Goal: Information Seeking & Learning: Learn about a topic

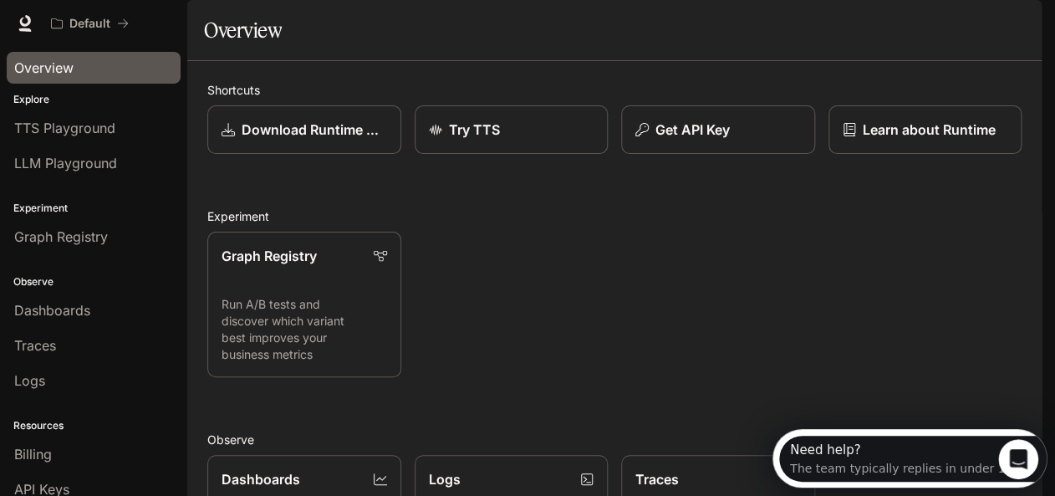
click at [53, 69] on span "Overview" at bounding box center [43, 68] width 59 height 20
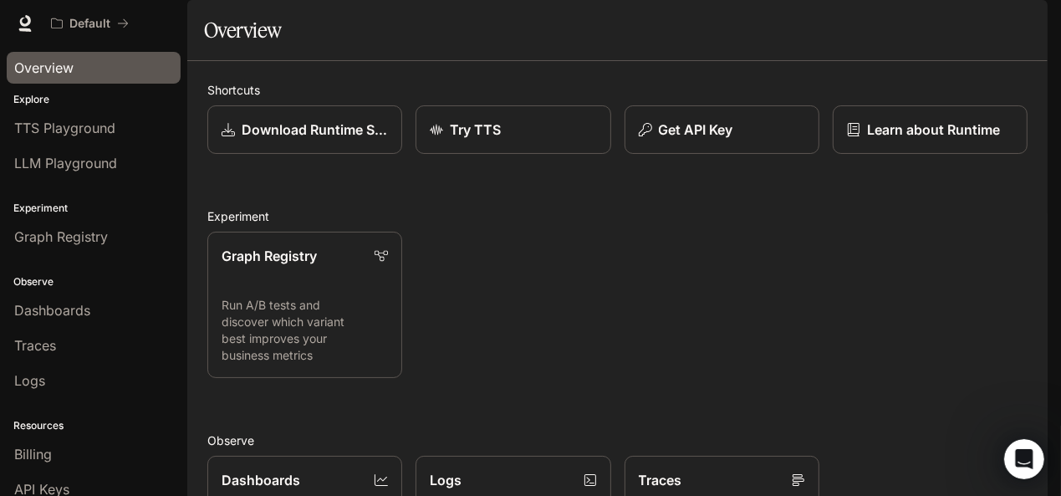
scroll to position [400, 0]
click at [122, 64] on div "Overview" at bounding box center [93, 68] width 159 height 20
click at [940, 26] on span "Documentation" at bounding box center [946, 23] width 83 height 21
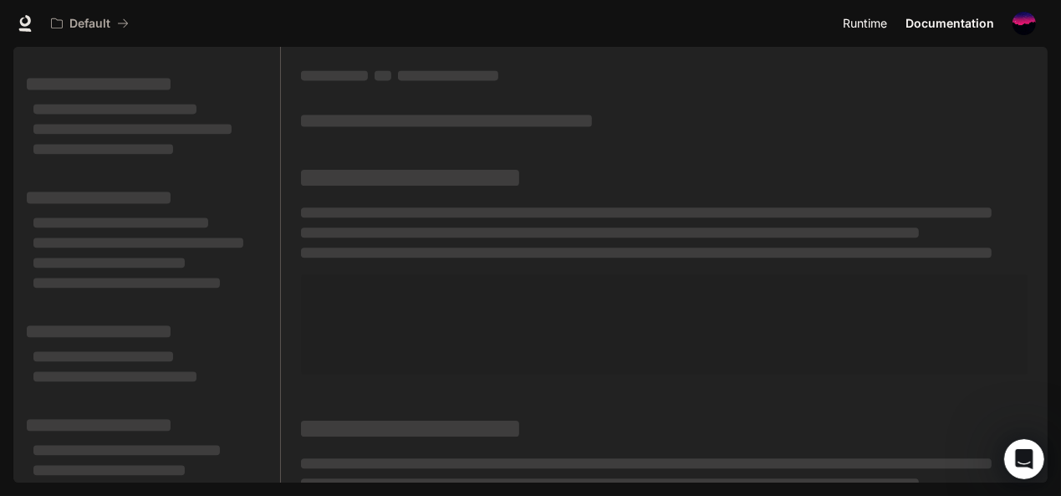
click at [862, 24] on span "Runtime" at bounding box center [864, 23] width 44 height 21
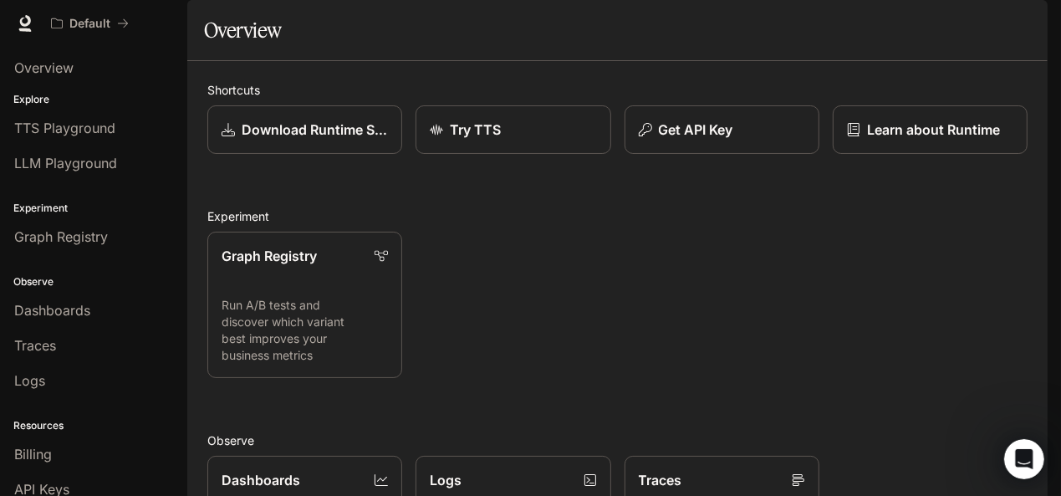
click at [952, 16] on span "Documentation" at bounding box center [946, 23] width 83 height 21
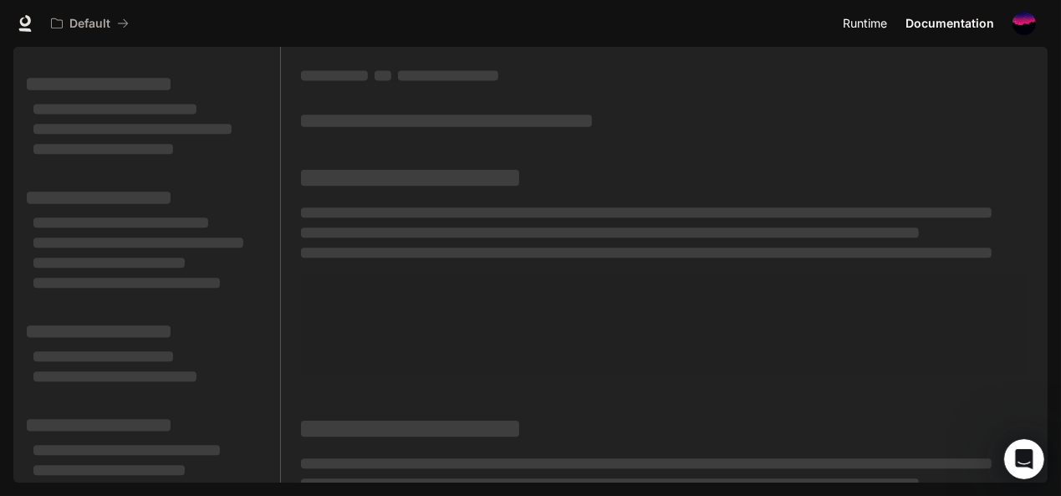
click at [881, 27] on span "Runtime" at bounding box center [864, 23] width 44 height 21
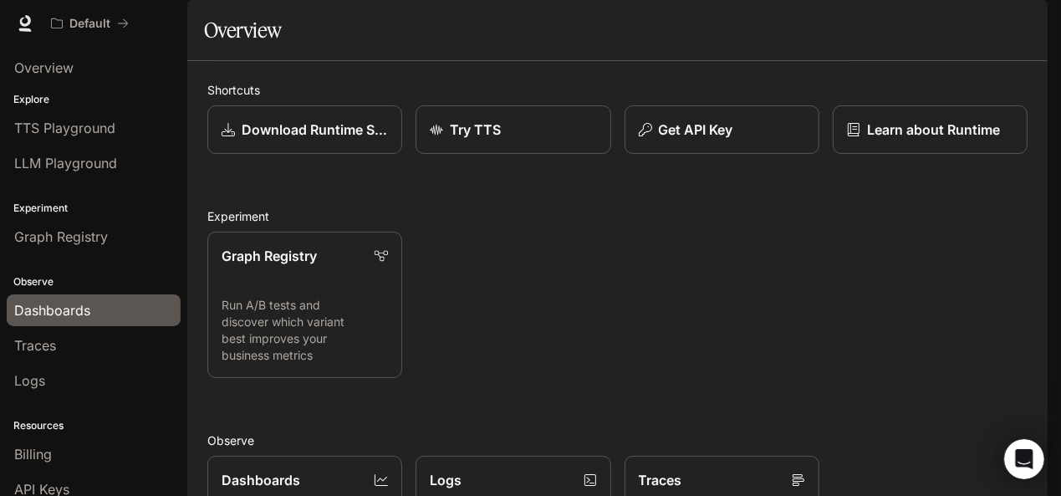
scroll to position [83, 0]
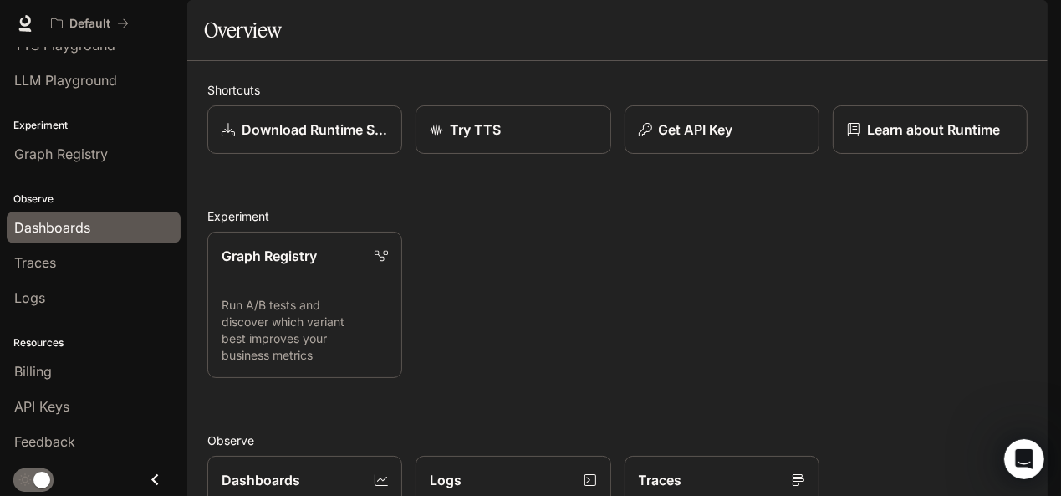
click at [93, 220] on div "Dashboards" at bounding box center [93, 227] width 159 height 20
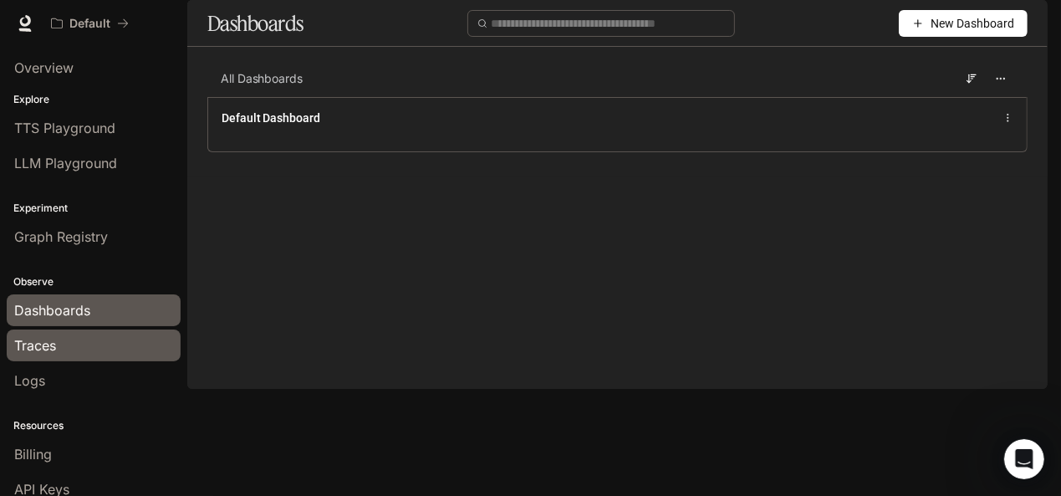
click at [127, 345] on div "Traces" at bounding box center [93, 345] width 159 height 20
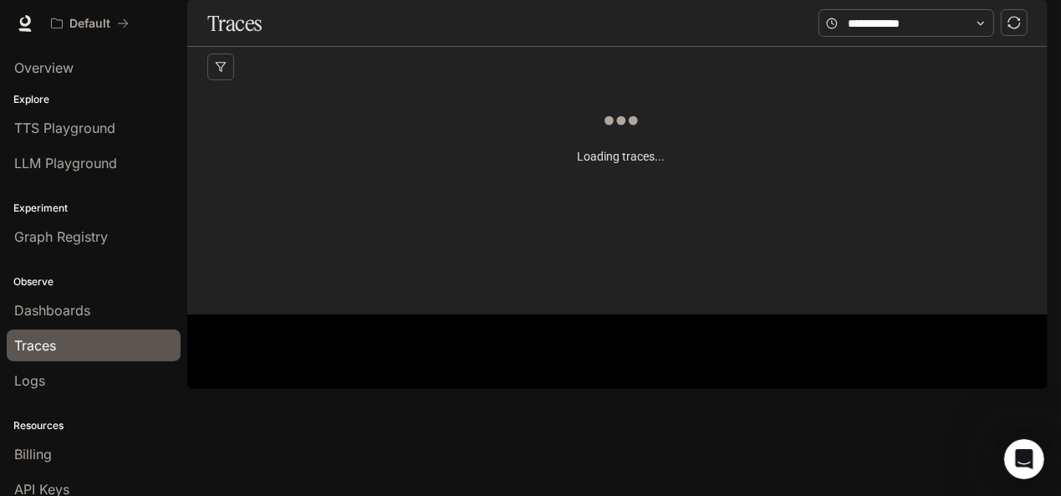
scroll to position [83, 0]
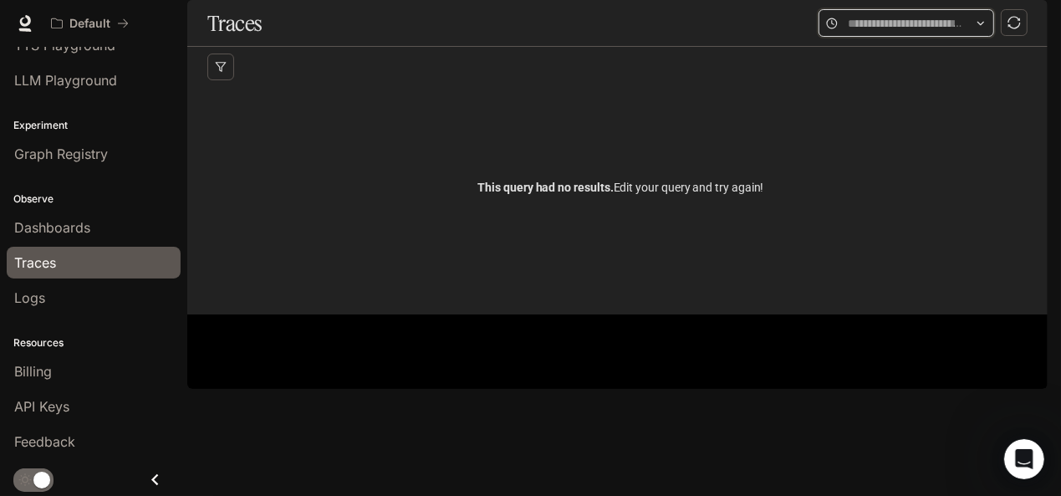
click at [945, 33] on input "text" at bounding box center [905, 23] width 117 height 18
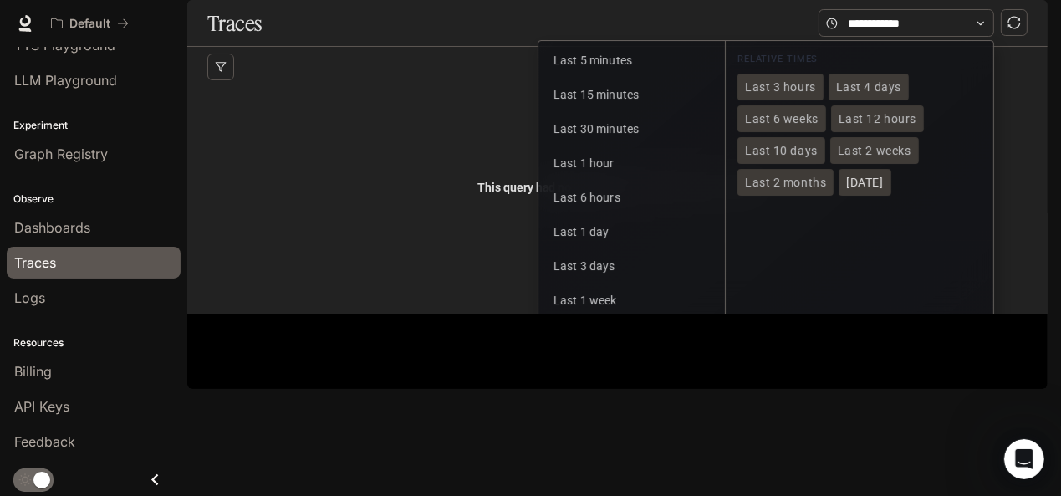
click at [847, 190] on span "[DATE]" at bounding box center [864, 183] width 37 height 14
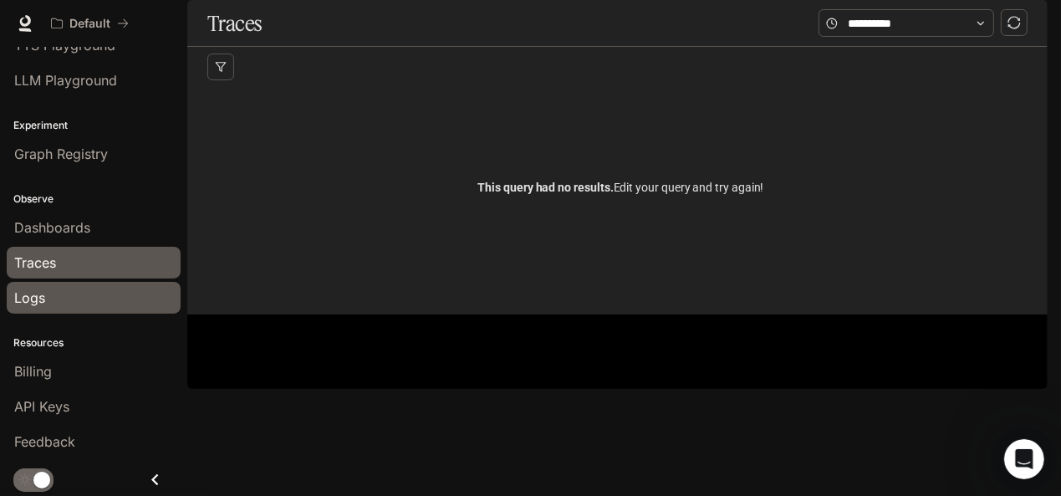
click at [83, 293] on div "Logs" at bounding box center [93, 298] width 159 height 20
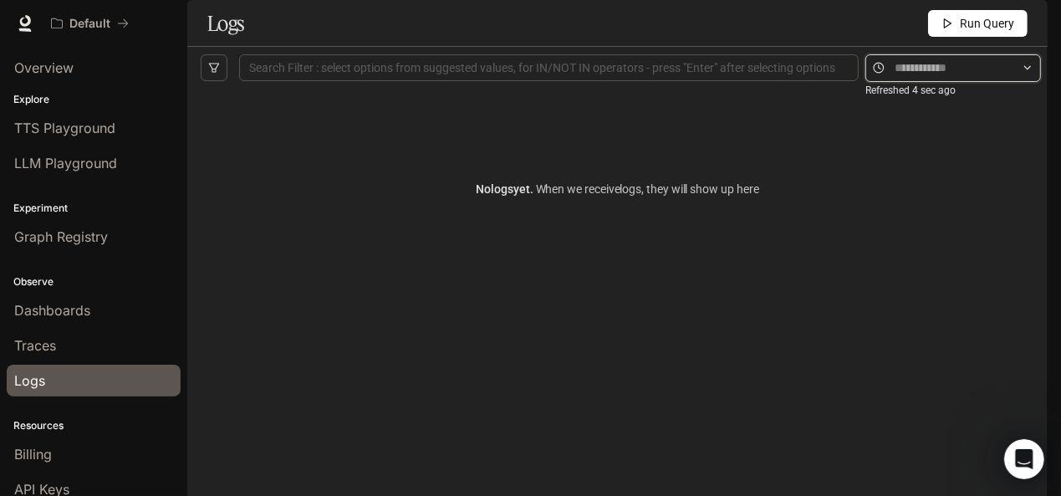
click at [894, 77] on input "text" at bounding box center [952, 68] width 117 height 18
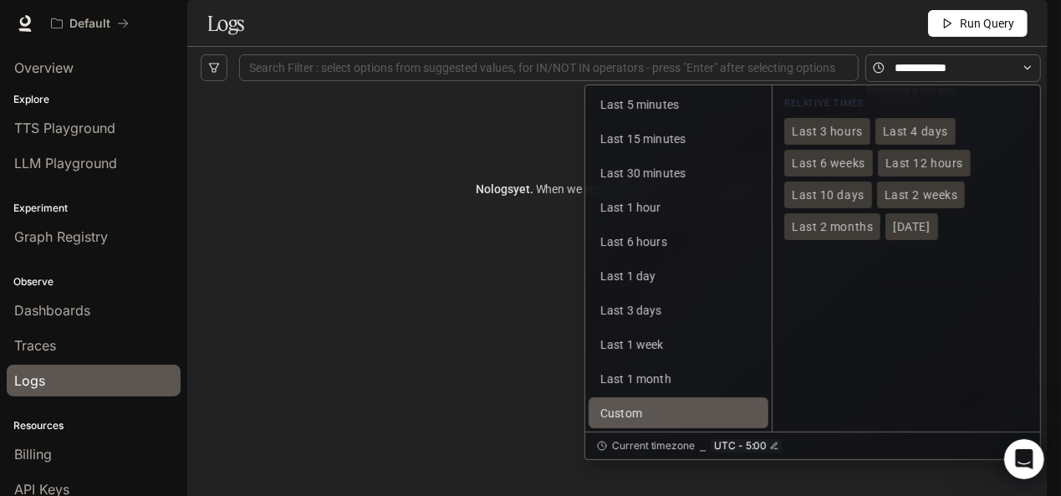
click at [631, 420] on span "Custom" at bounding box center [621, 412] width 42 height 13
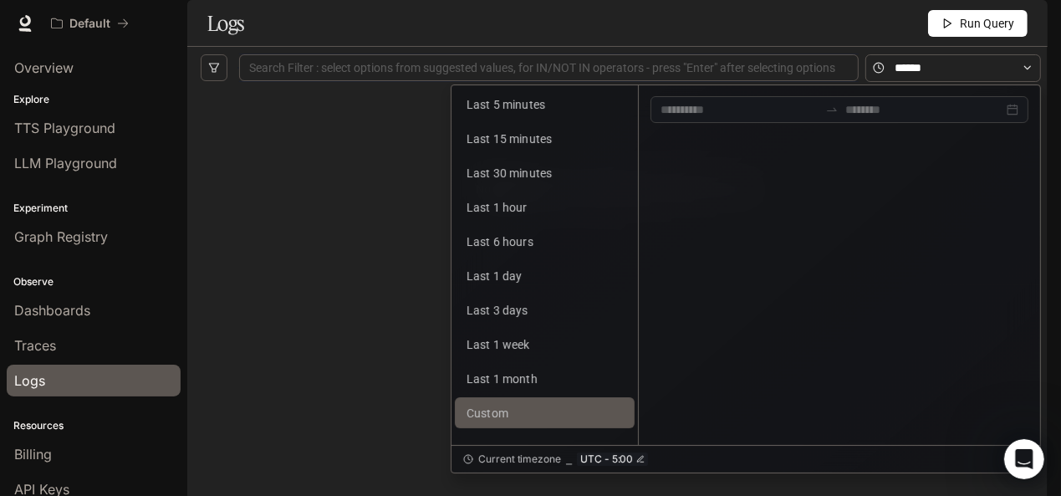
click at [325, 281] on div "No logs yet. When we receive logs , they will show up here" at bounding box center [617, 189] width 833 height 201
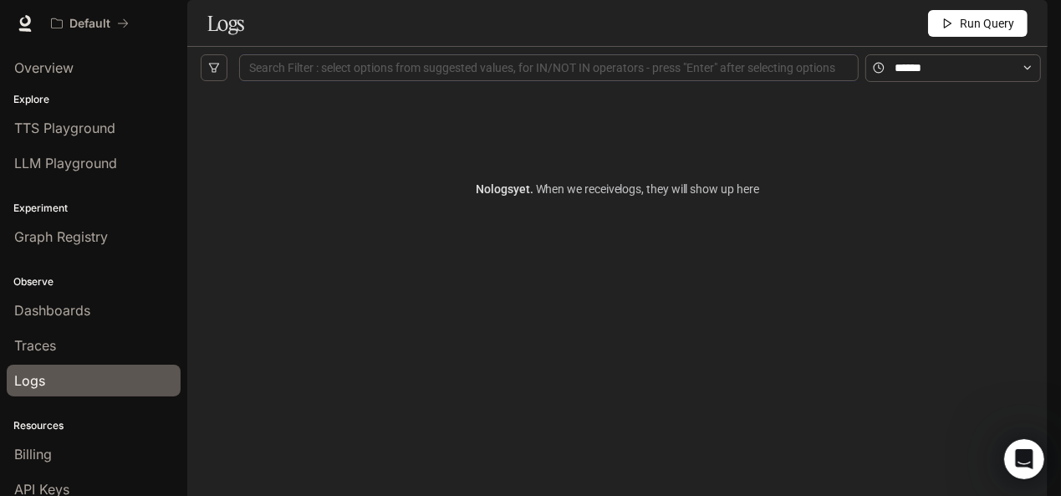
scroll to position [83, 0]
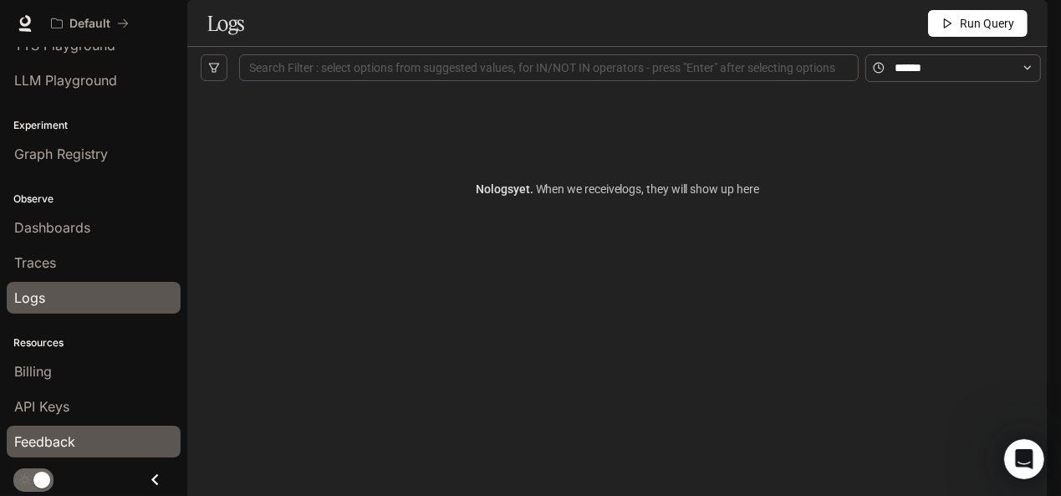
click at [95, 436] on div "Feedback" at bounding box center [93, 441] width 159 height 20
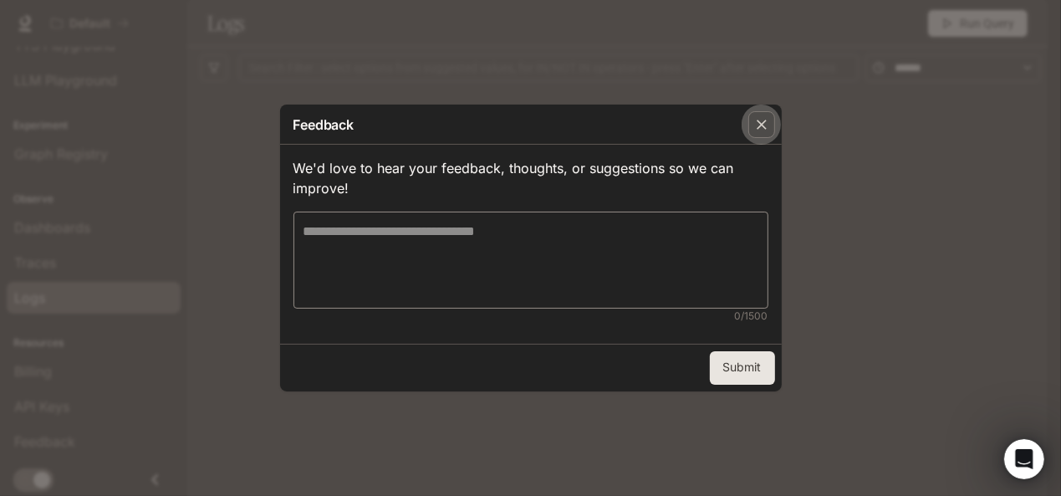
click at [751, 120] on div "button" at bounding box center [761, 124] width 27 height 27
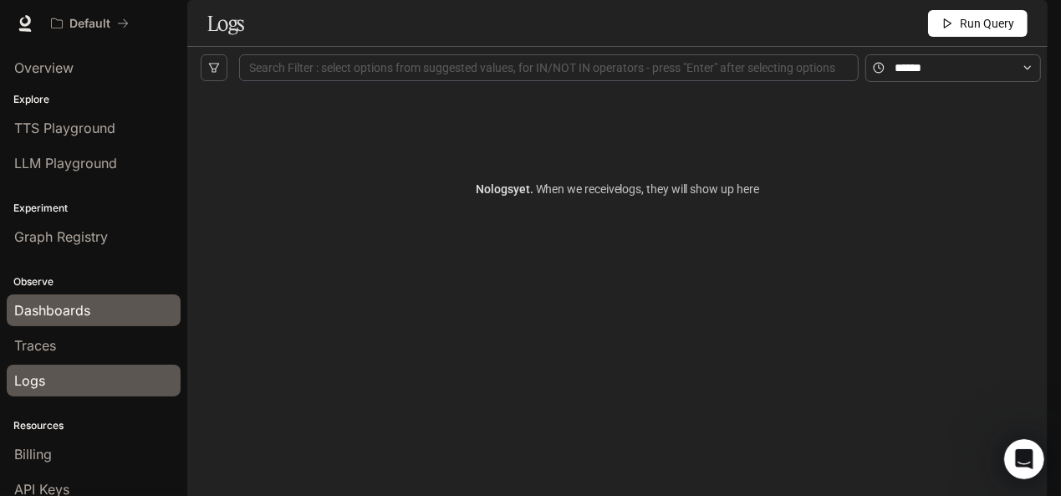
scroll to position [0, 0]
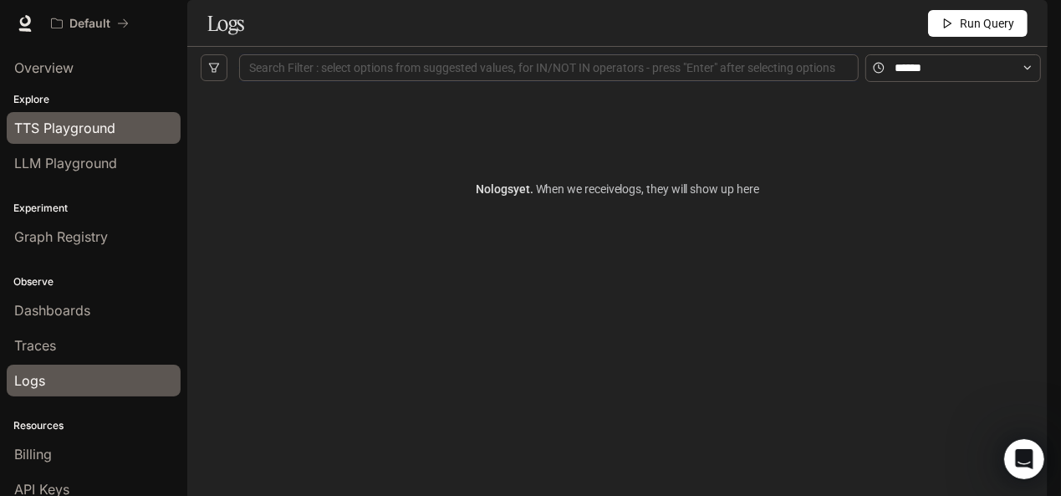
click at [87, 131] on span "TTS Playground" at bounding box center [64, 128] width 101 height 20
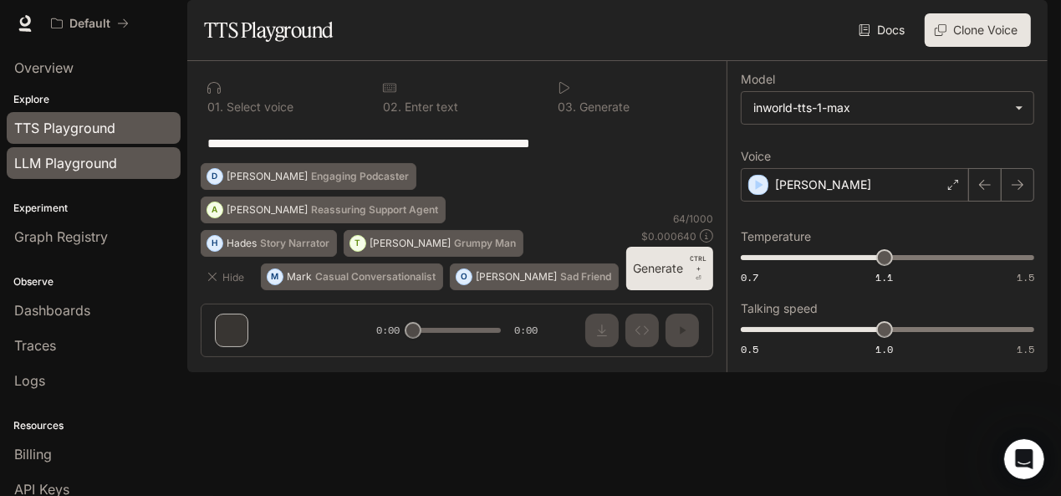
click at [108, 164] on span "LLM Playground" at bounding box center [65, 163] width 103 height 20
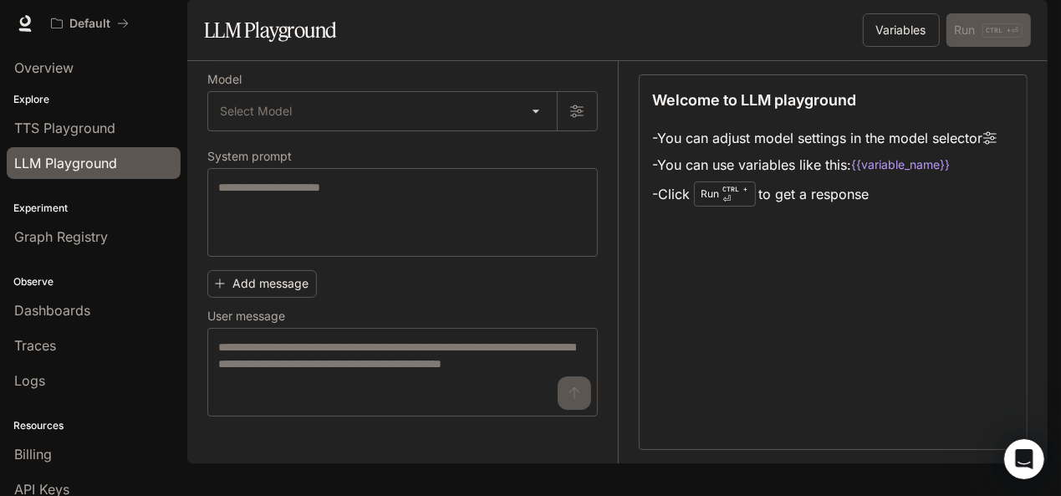
click at [763, 178] on li "- You can use variables like this: {{variable_name}}" at bounding box center [825, 164] width 344 height 27
click at [919, 47] on button "Variables" at bounding box center [901, 29] width 77 height 33
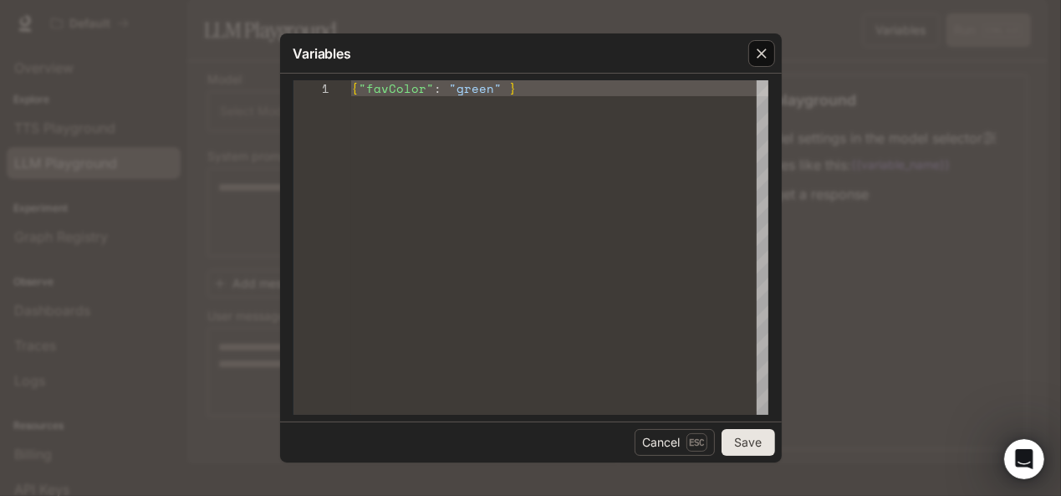
click at [768, 48] on icon "button" at bounding box center [761, 53] width 17 height 17
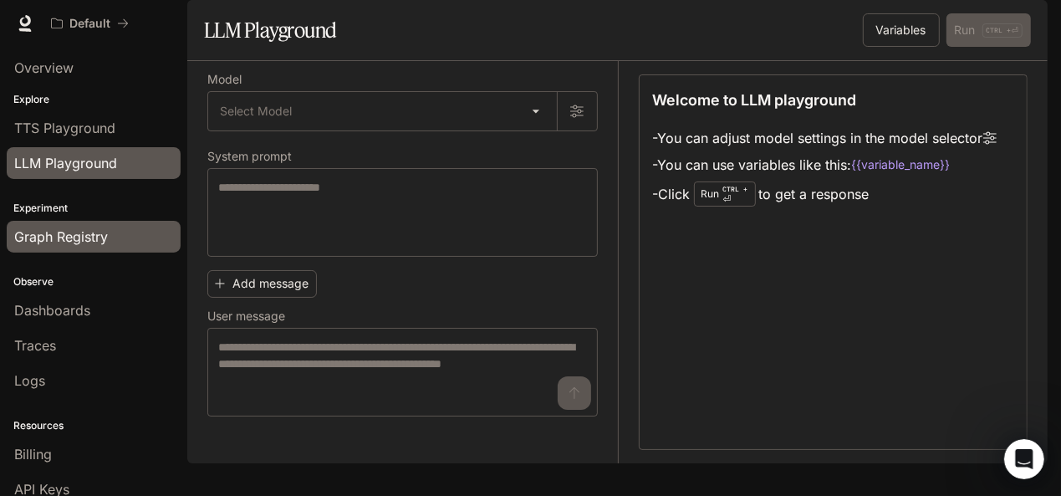
click at [145, 244] on div "Graph Registry" at bounding box center [93, 237] width 159 height 20
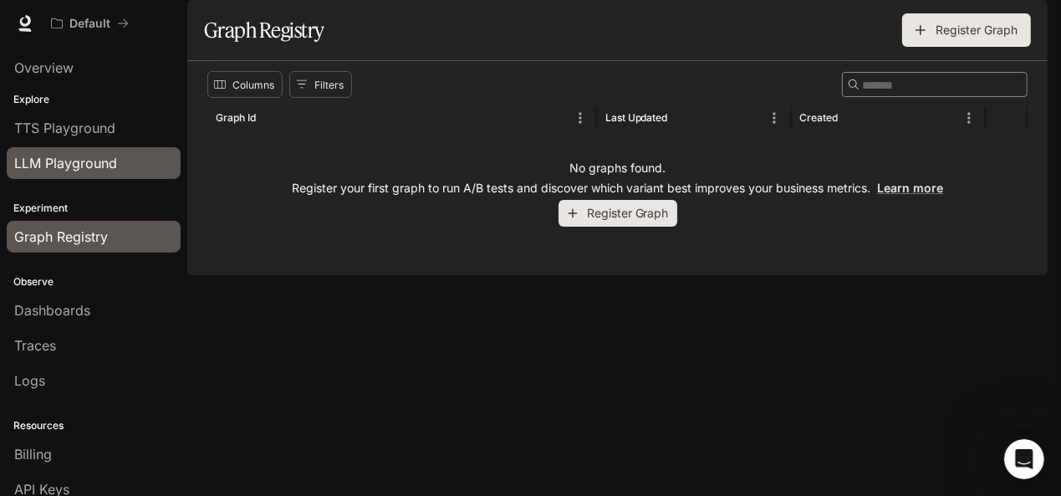
click at [62, 174] on link "LLM Playground" at bounding box center [94, 163] width 174 height 32
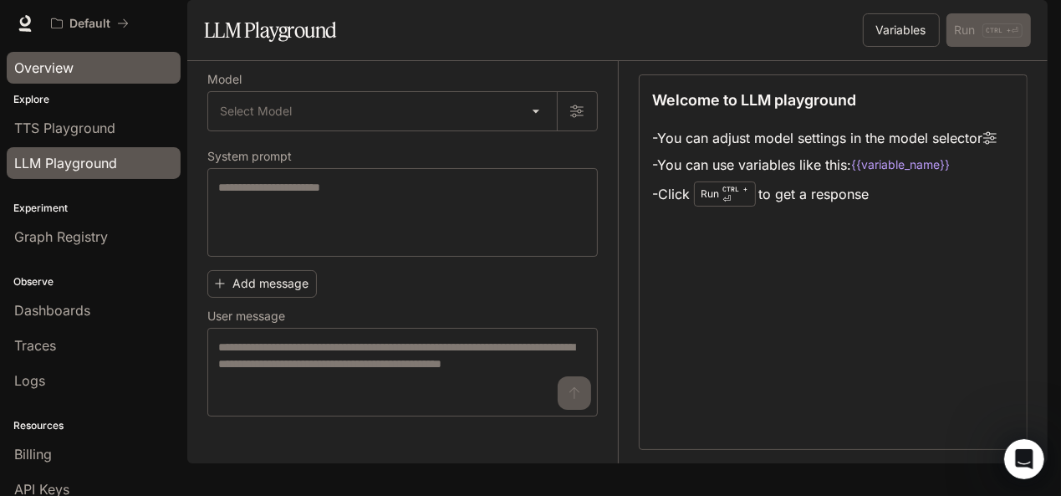
click at [77, 73] on div "Overview" at bounding box center [93, 68] width 159 height 20
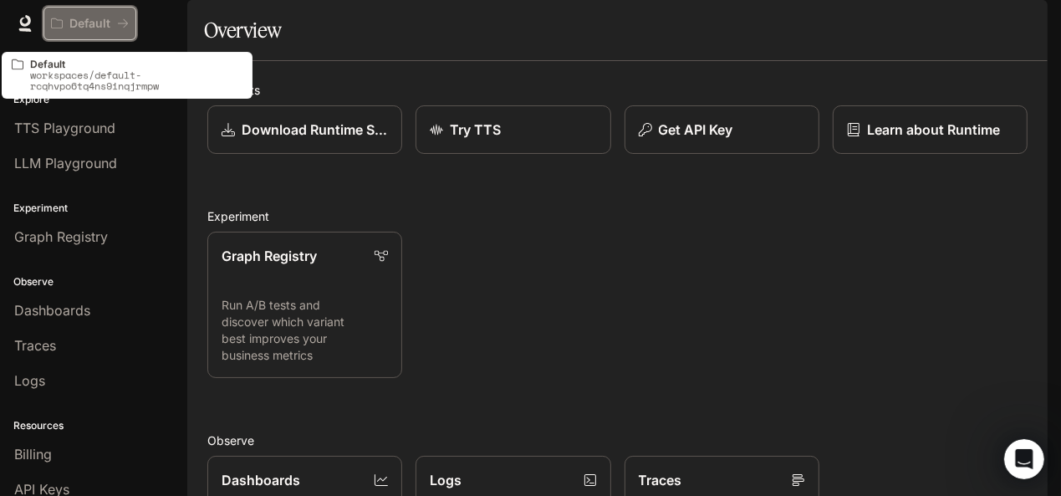
click at [73, 24] on p "Default" at bounding box center [89, 24] width 41 height 14
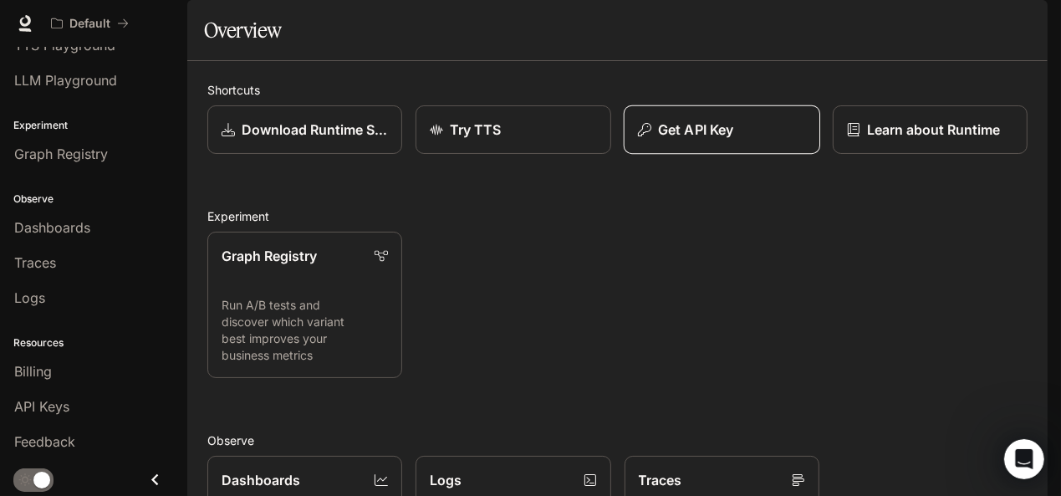
scroll to position [404, 0]
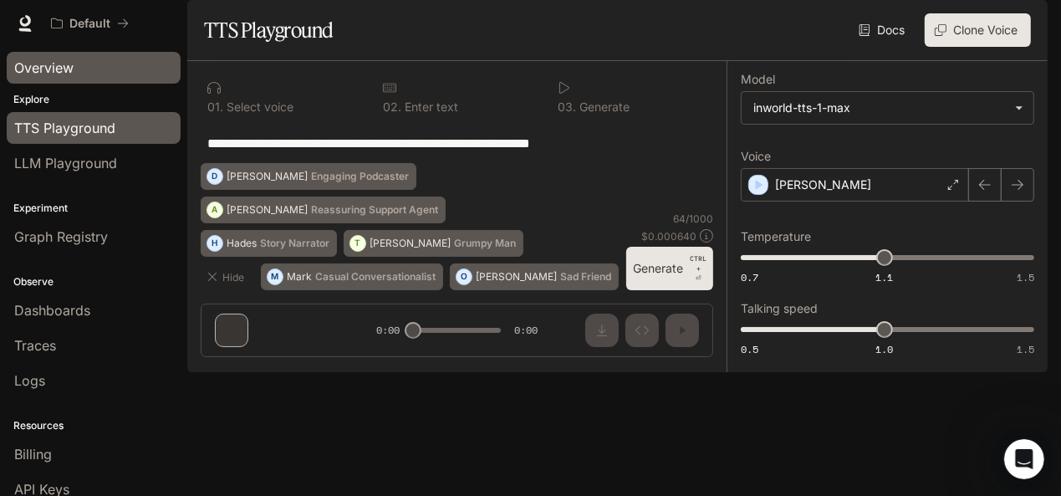
click at [143, 73] on div "Overview" at bounding box center [93, 68] width 159 height 20
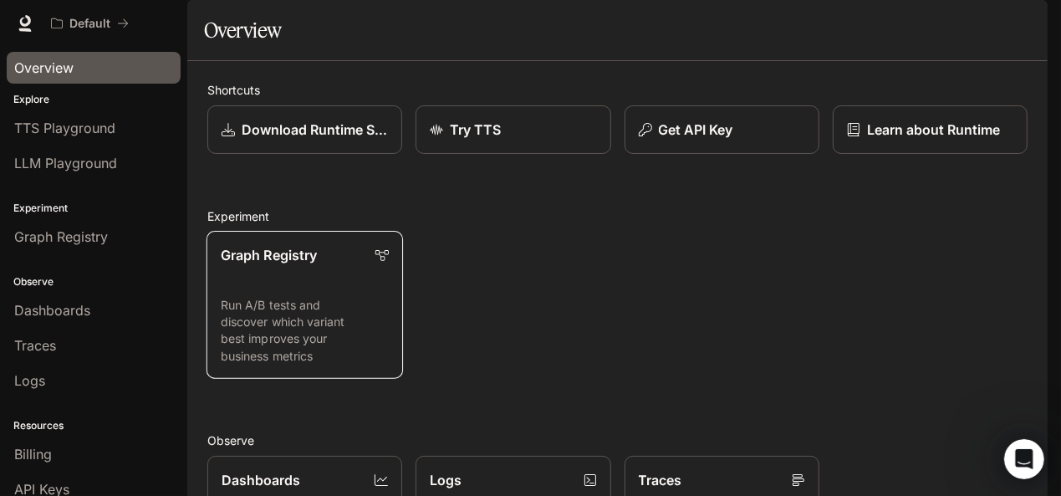
scroll to position [65, 0]
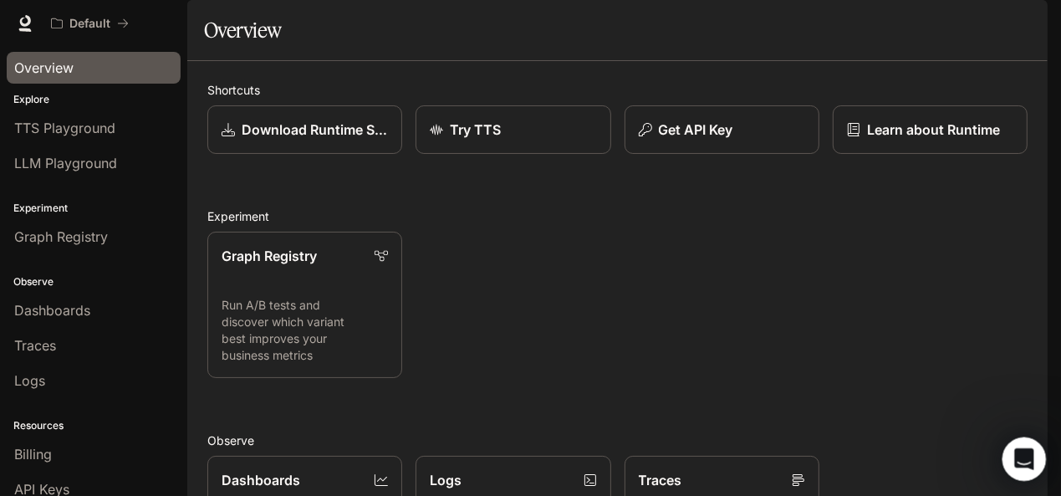
click at [1021, 458] on icon "Open Intercom Messenger" at bounding box center [1021, 456] width 12 height 13
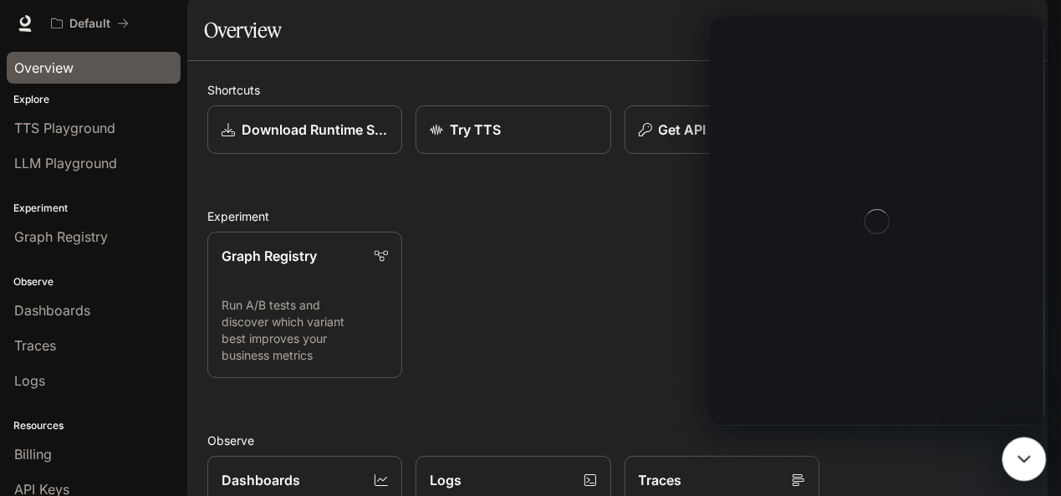
scroll to position [0, 0]
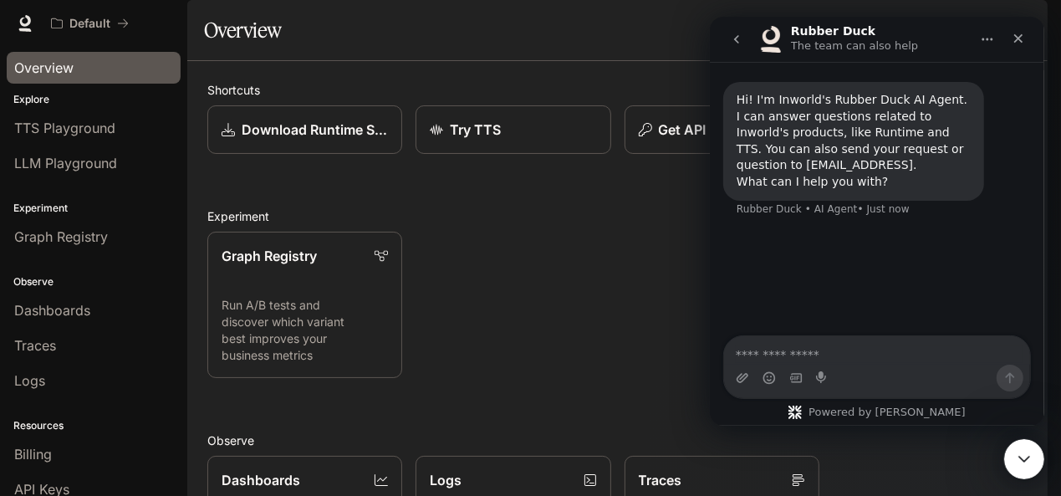
click at [981, 43] on icon "Home" at bounding box center [986, 39] width 13 height 13
click at [872, 239] on div "Hi! I'm Inworld's Rubber Duck AI Agent. I can answer questions related to Inwor…" at bounding box center [876, 200] width 334 height 276
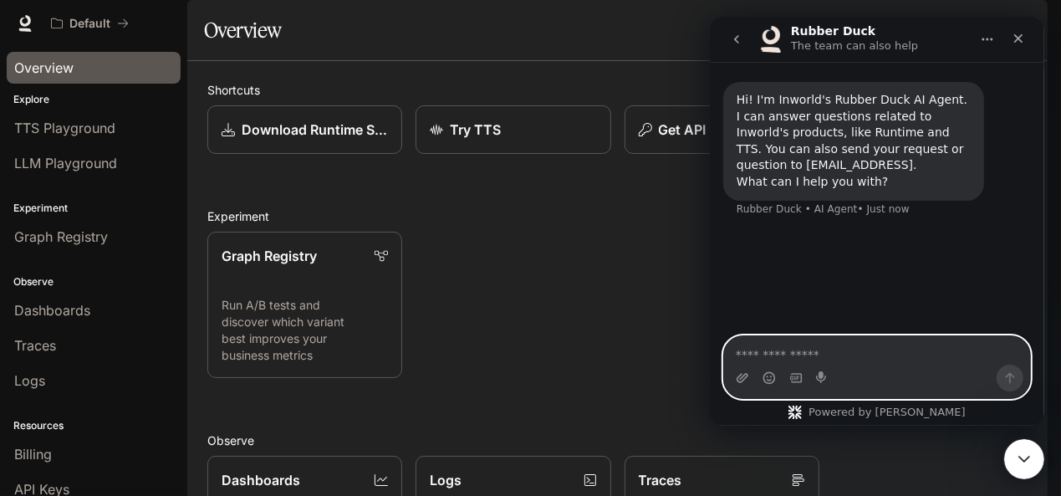
click at [797, 349] on textarea "Ask a question…" at bounding box center [876, 350] width 306 height 28
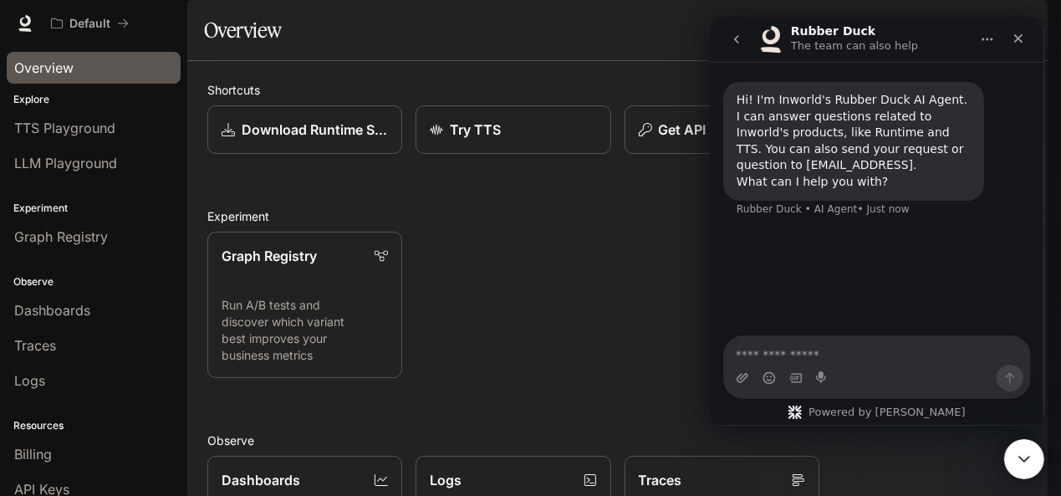
click at [518, 266] on div "Graph Registry Run A/B tests and discover which variant best improves your busi…" at bounding box center [610, 298] width 833 height 160
click at [729, 41] on icon "go back" at bounding box center [735, 39] width 13 height 13
